Goal: Information Seeking & Learning: Compare options

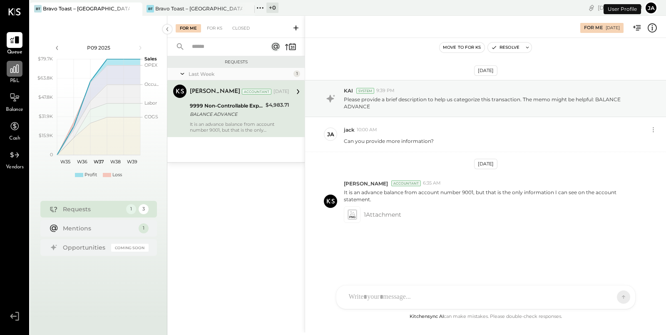
click at [11, 69] on icon at bounding box center [14, 69] width 8 height 8
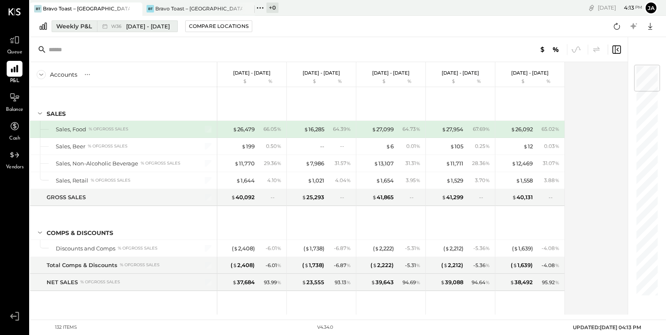
click at [59, 26] on div "Weekly P&L" at bounding box center [74, 26] width 36 height 8
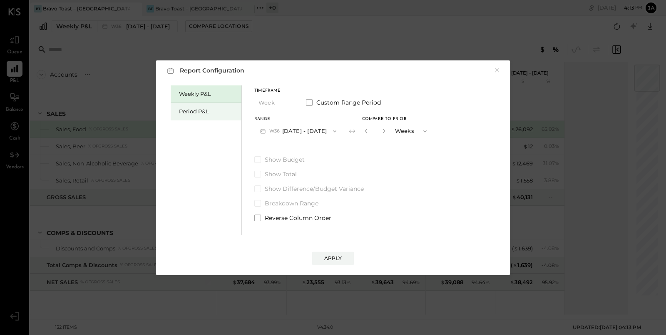
click at [198, 112] on div "Period P&L" at bounding box center [208, 111] width 58 height 8
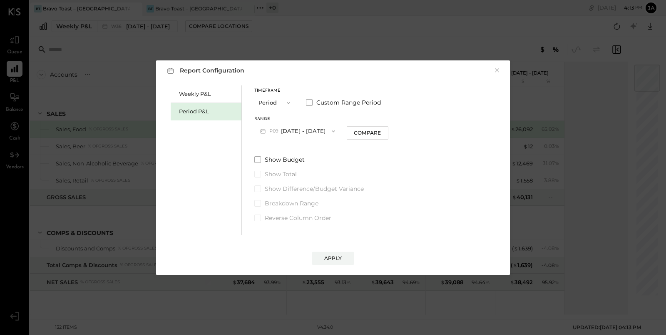
click at [337, 131] on icon "button" at bounding box center [333, 131] width 7 height 7
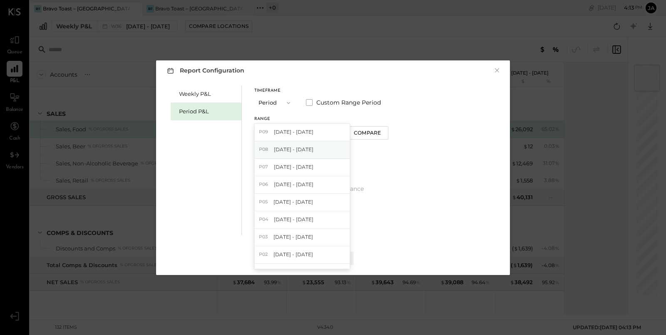
click at [338, 148] on div "P08 [DATE] - [DATE]" at bounding box center [302, 149] width 95 height 17
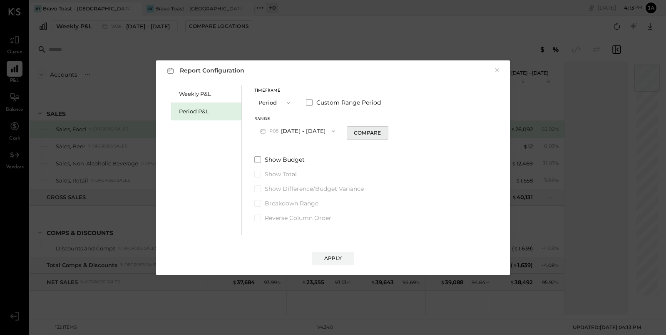
click at [378, 135] on div "Compare" at bounding box center [367, 132] width 27 height 7
click at [385, 131] on icon "button" at bounding box center [382, 130] width 5 height 5
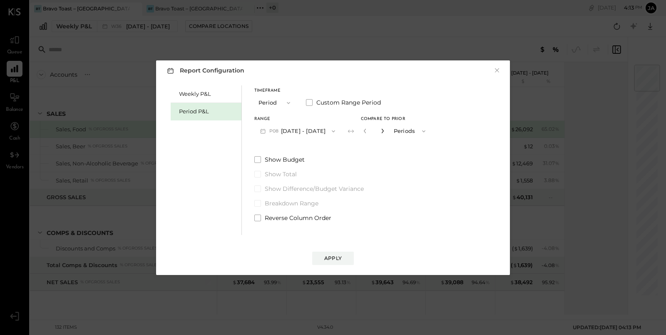
click at [385, 131] on icon "button" at bounding box center [382, 130] width 5 height 5
type input "*"
click at [340, 254] on div "Apply" at bounding box center [332, 257] width 17 height 7
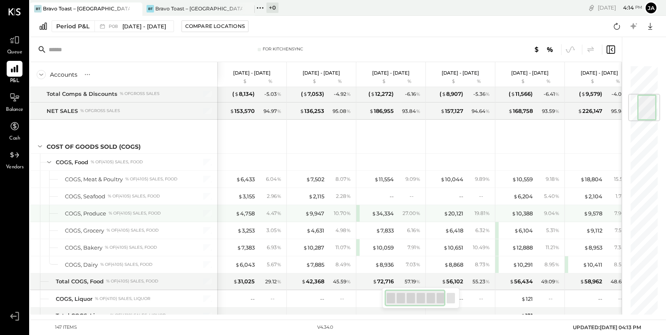
scroll to position [242, 0]
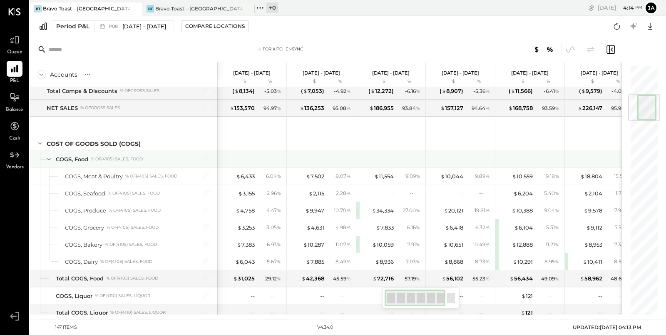
click at [49, 156] on icon at bounding box center [49, 158] width 9 height 9
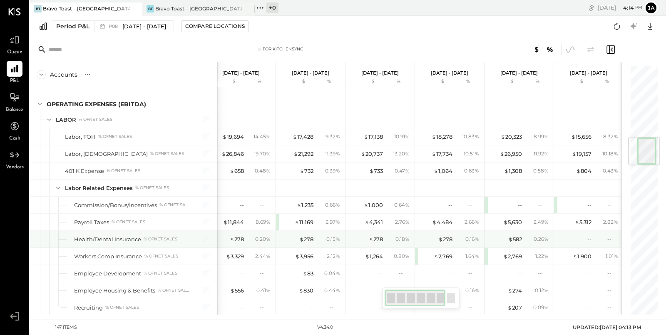
scroll to position [0, 0]
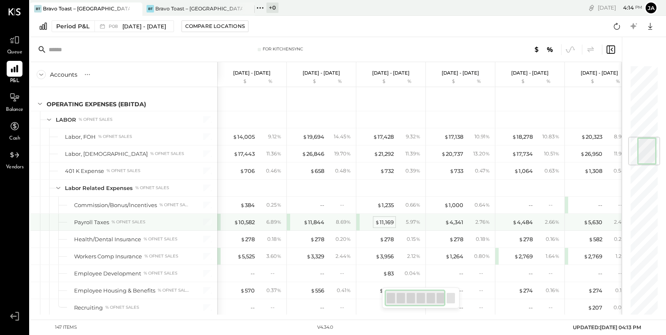
click at [381, 218] on div "$ 11,169" at bounding box center [384, 222] width 19 height 8
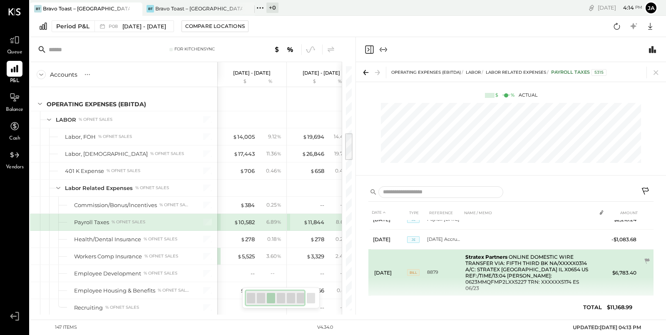
scroll to position [54, 0]
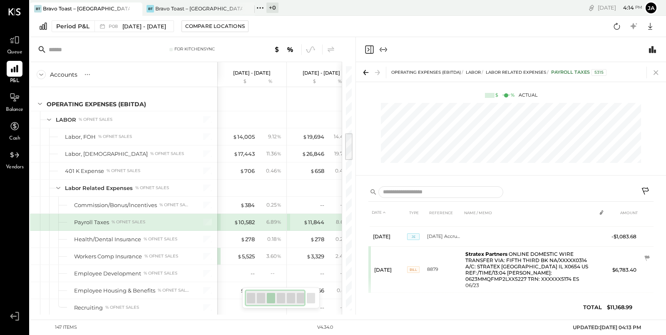
click at [658, 73] on icon at bounding box center [656, 73] width 12 height 12
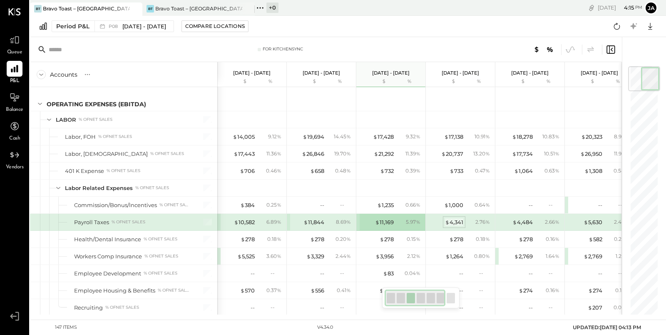
click at [458, 218] on div "$ 4,341" at bounding box center [454, 222] width 18 height 8
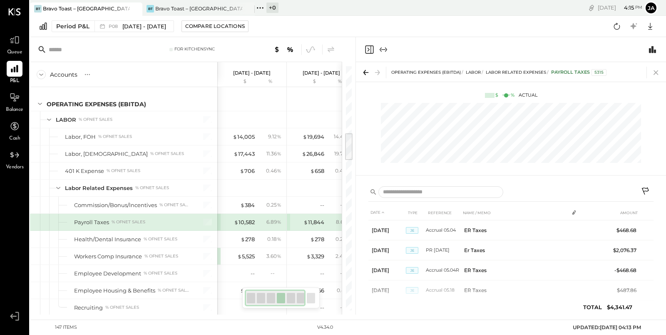
click at [656, 72] on icon at bounding box center [656, 72] width 5 height 5
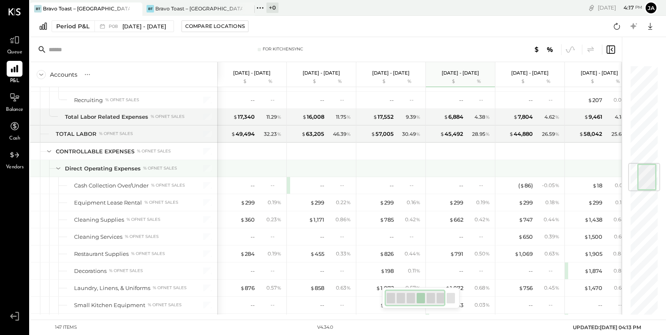
click at [61, 164] on icon at bounding box center [58, 168] width 9 height 9
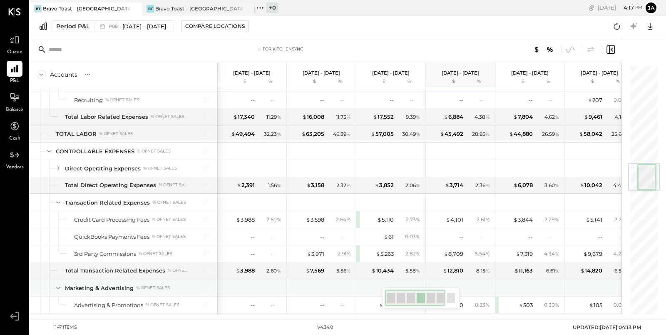
click at [52, 279] on div at bounding box center [50, 287] width 2 height 17
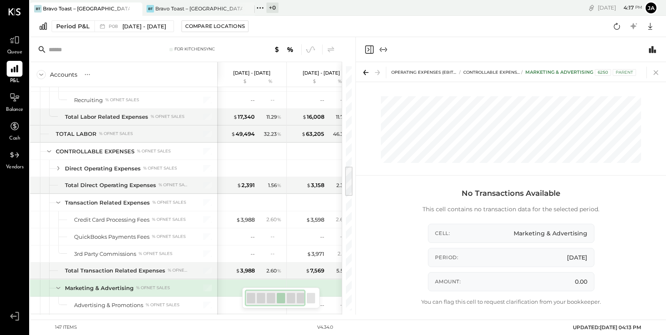
click at [658, 76] on icon at bounding box center [656, 73] width 12 height 12
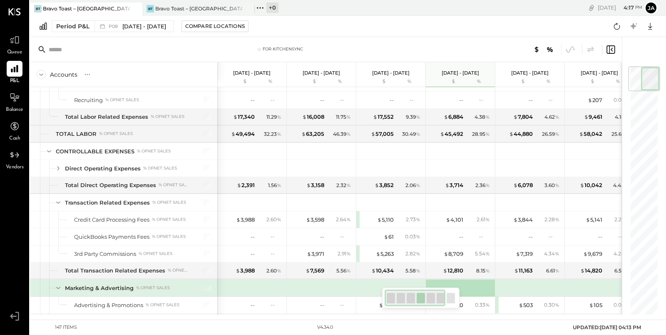
click at [57, 283] on icon at bounding box center [58, 287] width 9 height 9
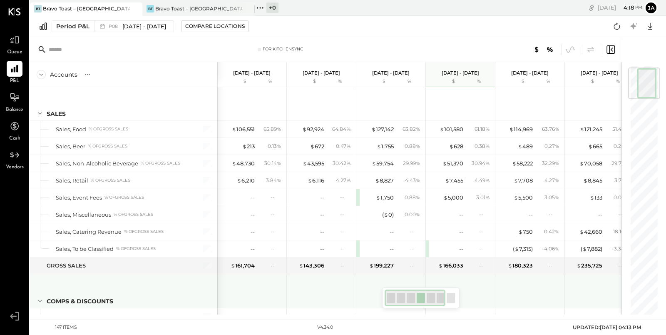
scroll to position [20, 0]
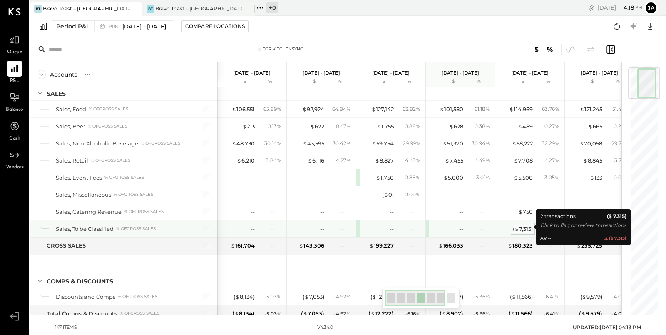
click at [520, 227] on div "( $ 7,315 )" at bounding box center [523, 229] width 20 height 8
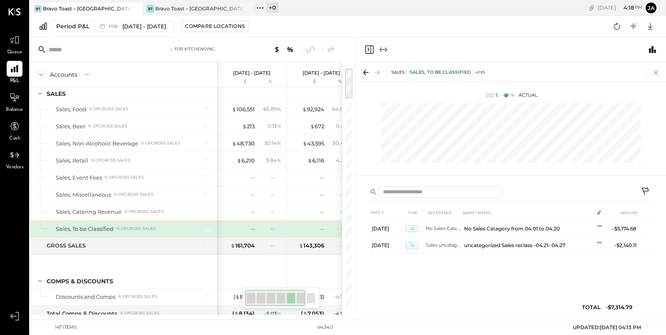
click at [654, 74] on icon at bounding box center [656, 72] width 5 height 5
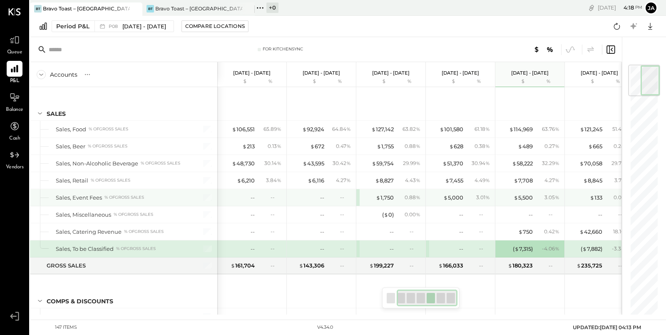
scroll to position [0, 80]
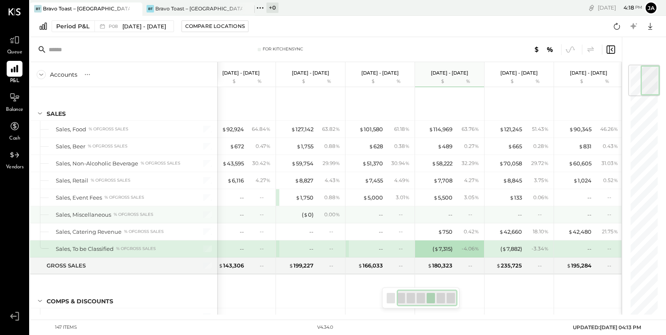
click at [362, 217] on div "-- --" at bounding box center [381, 214] width 62 height 17
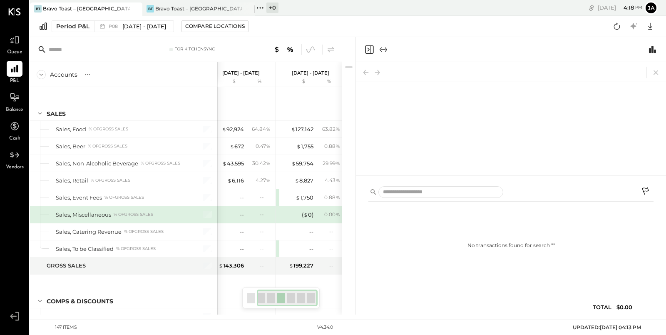
scroll to position [0, 73]
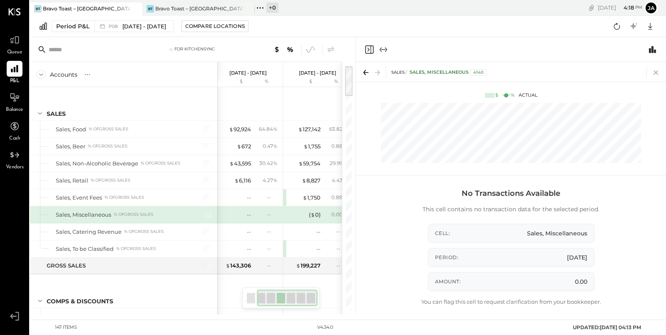
click at [658, 72] on icon at bounding box center [656, 73] width 12 height 12
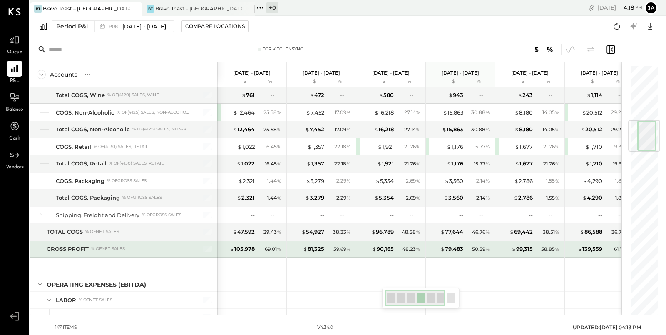
scroll to position [398, 0]
